Goal: Task Accomplishment & Management: Manage account settings

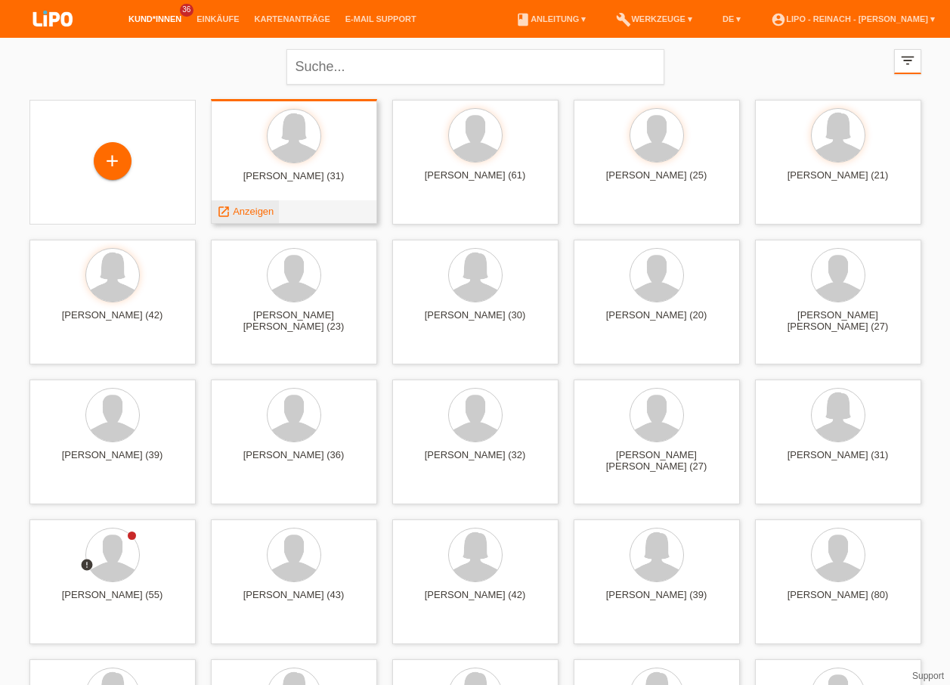
click at [252, 212] on span "Anzeigen" at bounding box center [253, 211] width 41 height 11
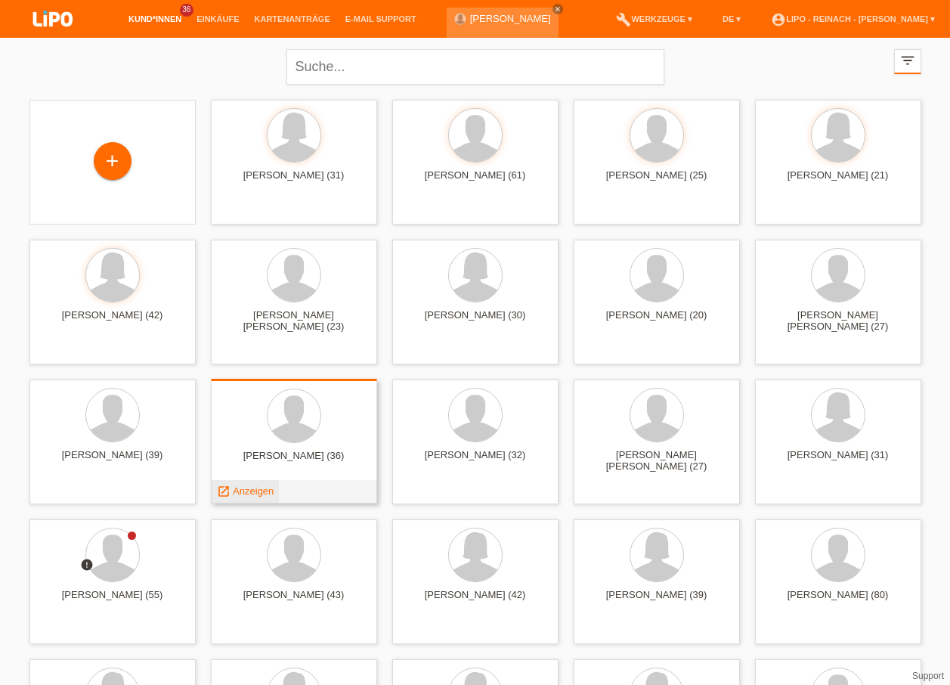
click at [261, 493] on span "Anzeigen" at bounding box center [253, 490] width 41 height 11
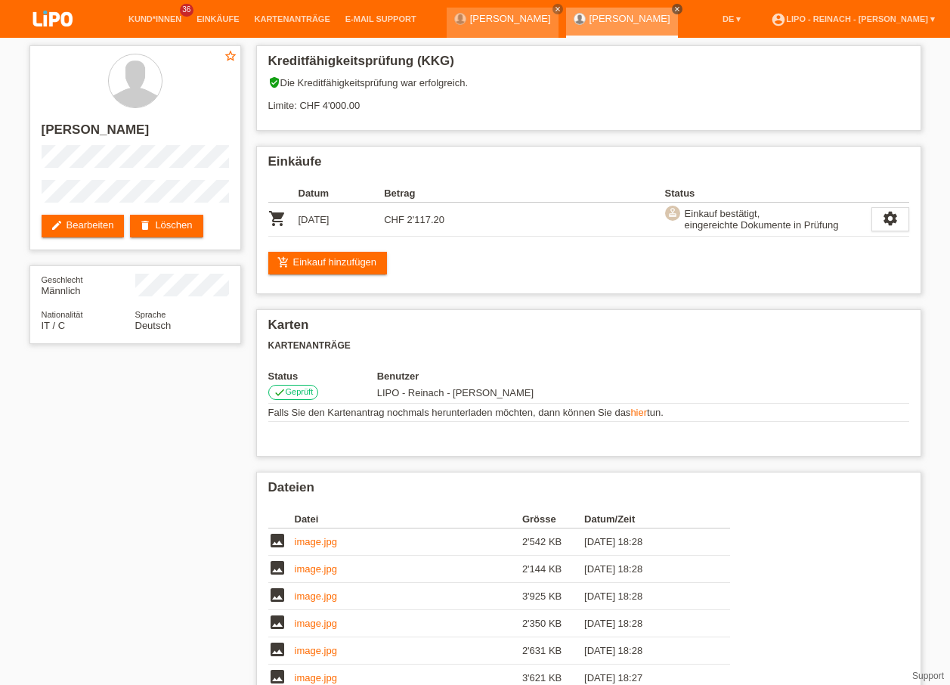
click at [681, 7] on icon "close" at bounding box center [678, 9] width 8 height 8
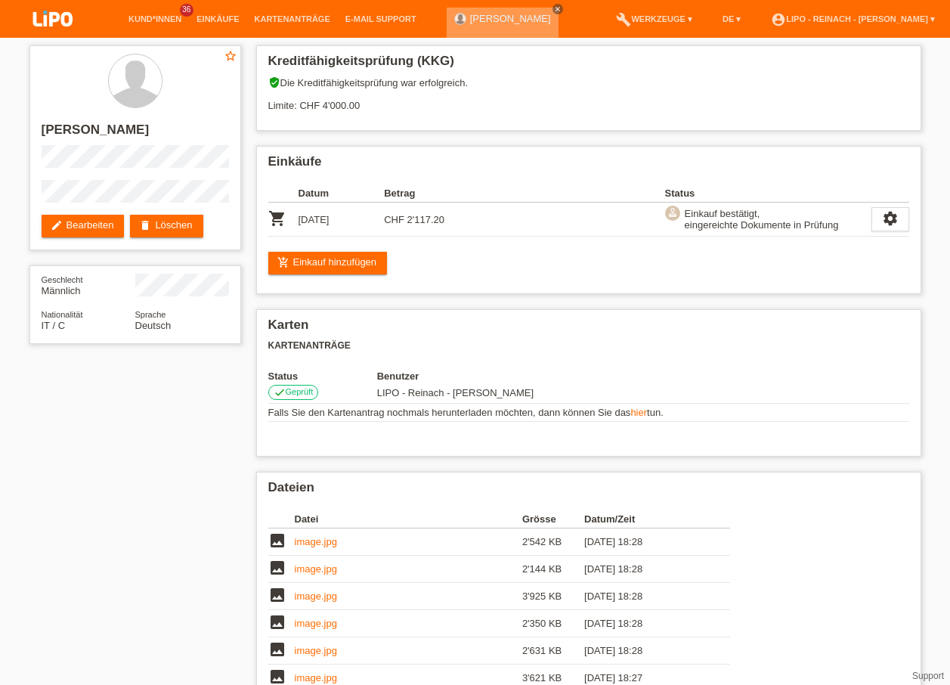
click at [563, 7] on link "close" at bounding box center [558, 9] width 11 height 11
click at [823, 19] on link "account_circle LIPO - Reinach - [PERSON_NAME] ▾" at bounding box center [853, 18] width 179 height 9
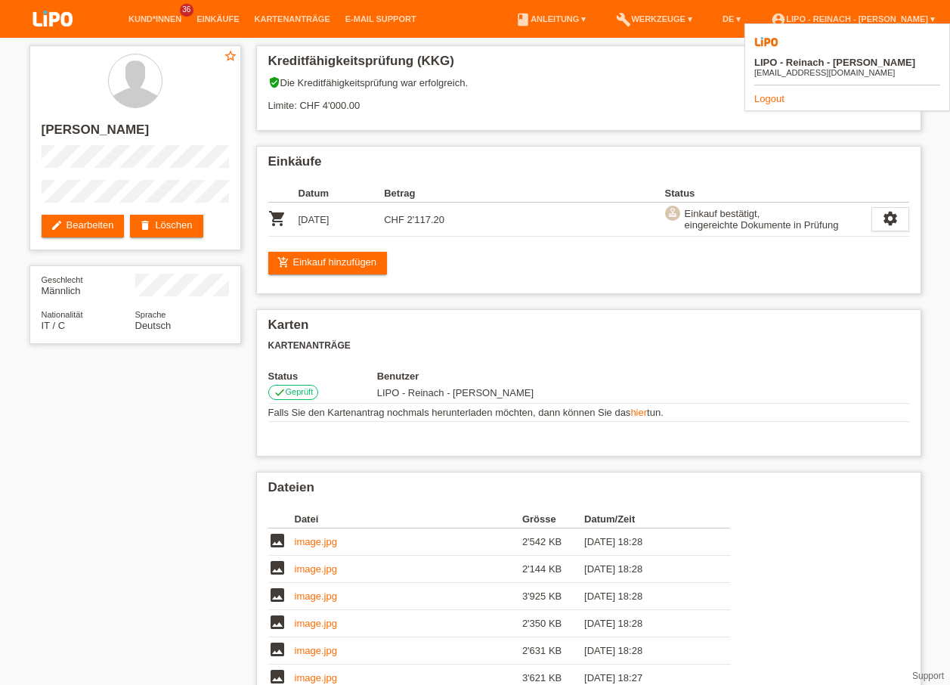
click at [767, 93] on link "Logout" at bounding box center [769, 98] width 30 height 11
